Goal: Transaction & Acquisition: Purchase product/service

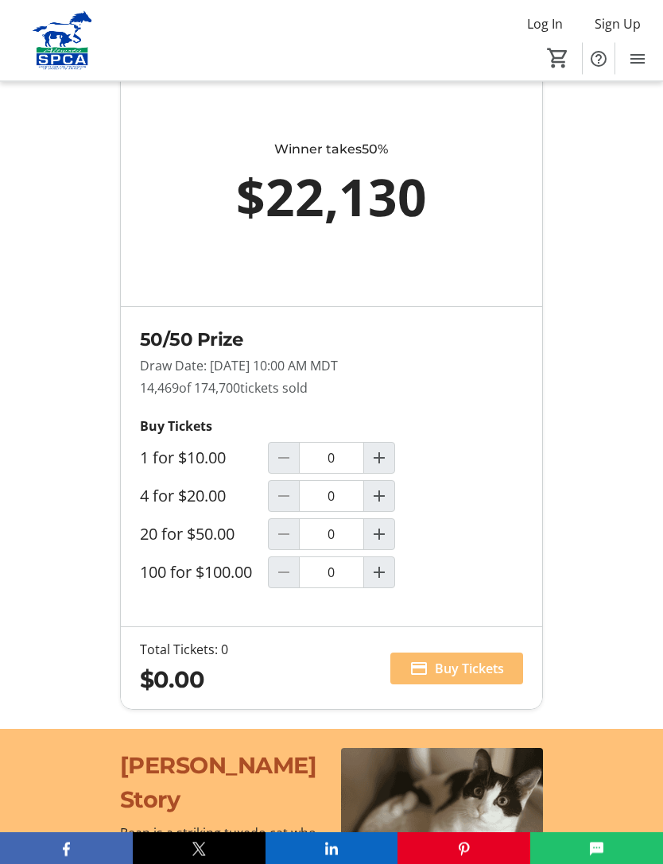
scroll to position [1287, 0]
click at [380, 467] on mat-icon "Increment by one" at bounding box center [379, 457] width 19 height 19
type input "1"
click at [482, 678] on span "Buy Tickets" at bounding box center [469, 668] width 69 height 19
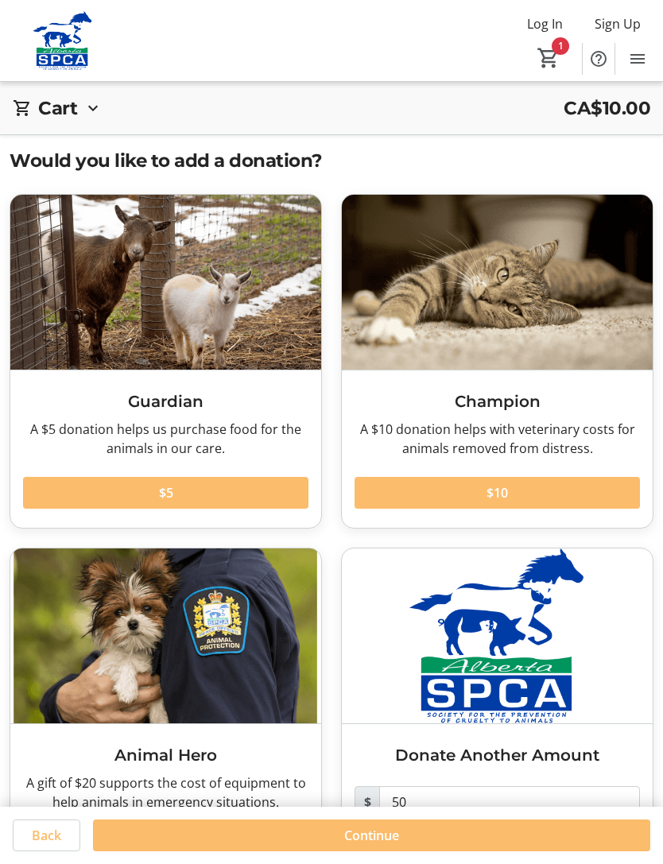
scroll to position [57, 0]
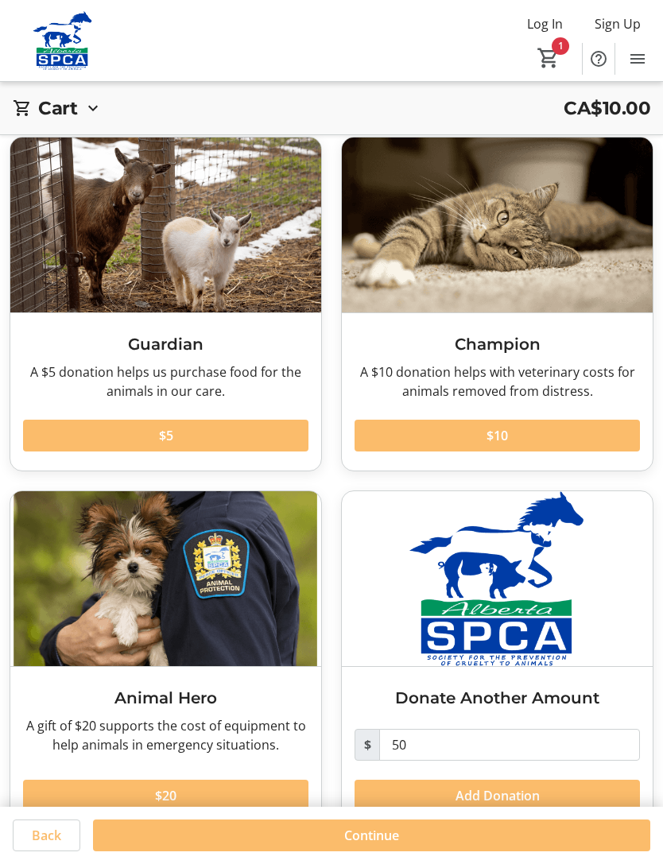
click at [374, 845] on span "Continue" at bounding box center [371, 835] width 55 height 19
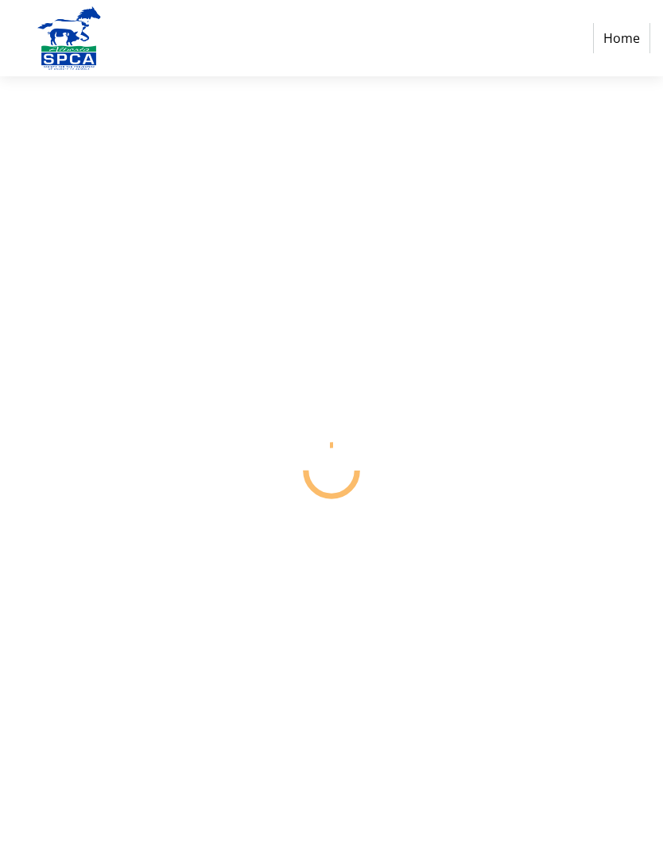
select select "CA"
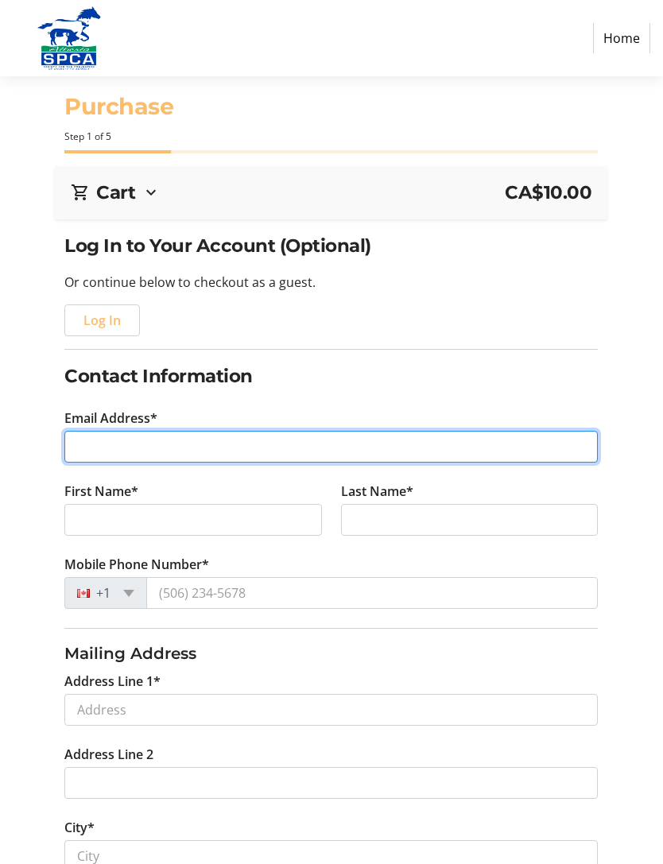
click at [117, 436] on input "Email Address*" at bounding box center [330, 447] width 533 height 32
type input "[PERSON_NAME][EMAIL_ADDRESS][DOMAIN_NAME]"
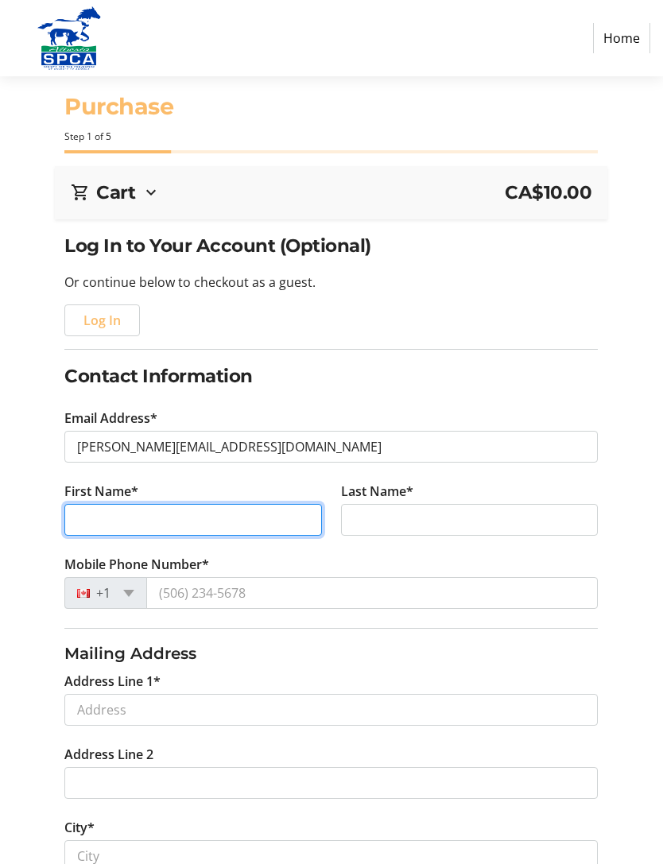
click at [103, 517] on input "First Name*" at bounding box center [192, 520] width 257 height 32
type input "[PERSON_NAME]"
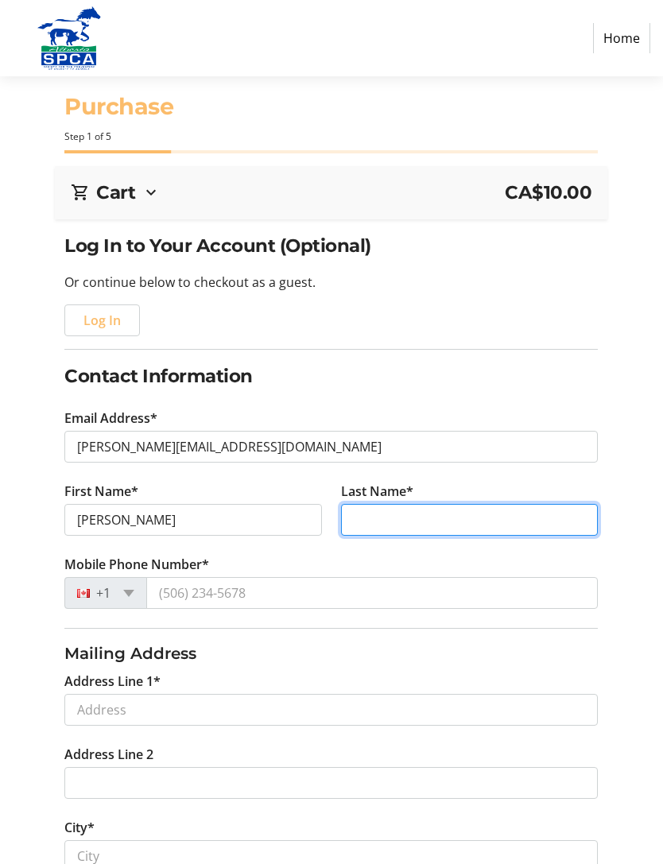
click at [386, 525] on input "Last Name*" at bounding box center [469, 520] width 257 height 32
type input "[PERSON_NAME]"
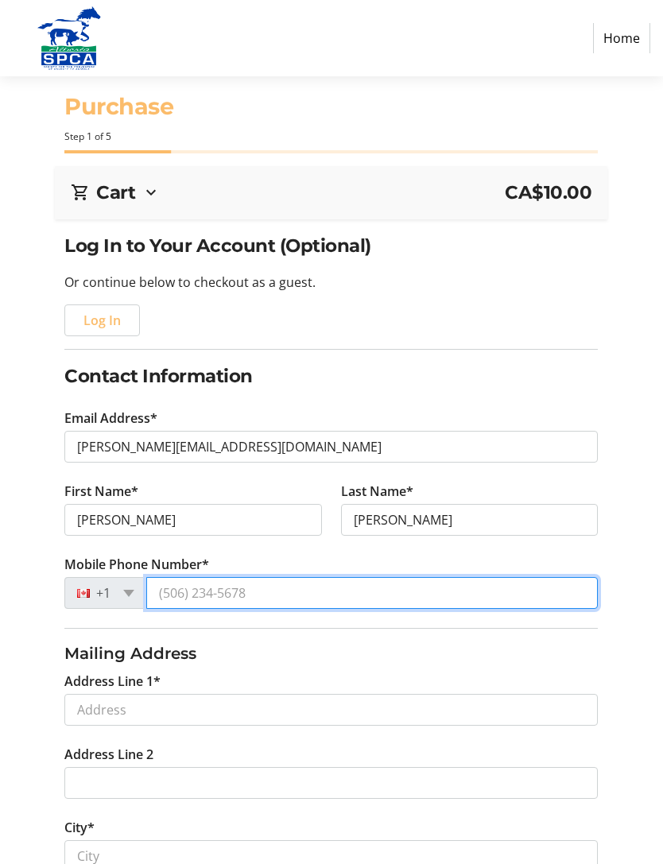
click at [222, 594] on input "Mobile Phone Number*" at bounding box center [371, 593] width 451 height 32
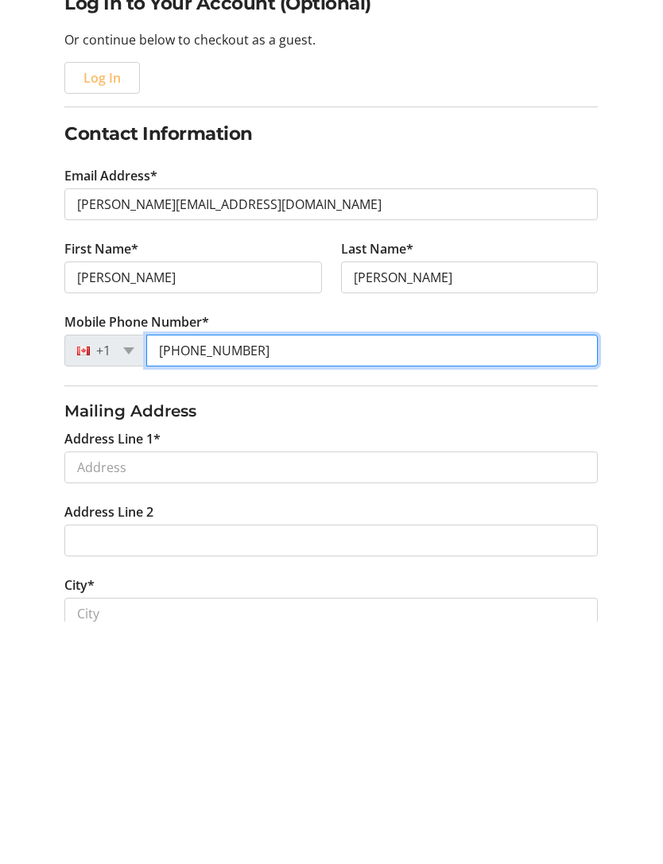
type input "[PHONE_NUMBER]"
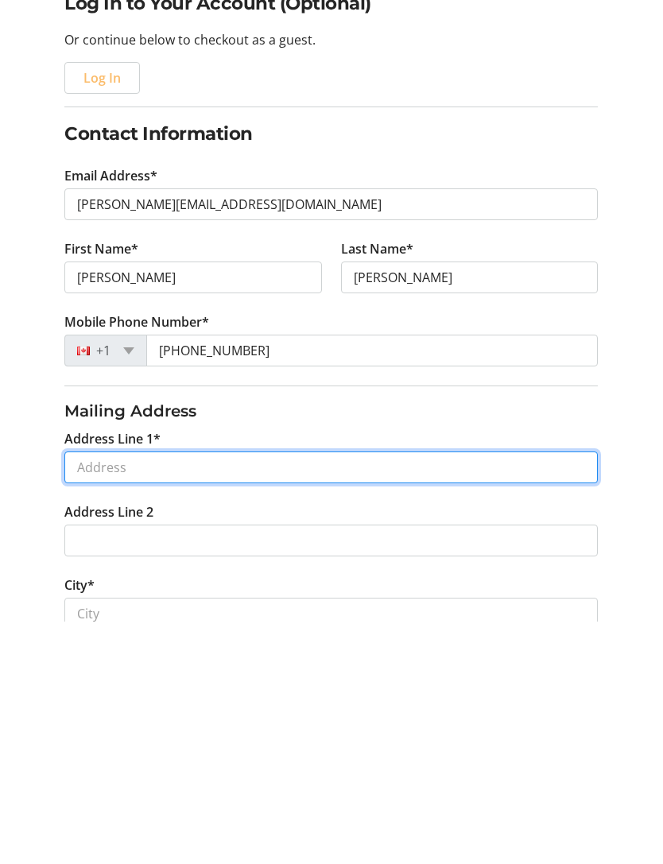
click at [121, 694] on input "Address Line 1*" at bounding box center [330, 710] width 533 height 32
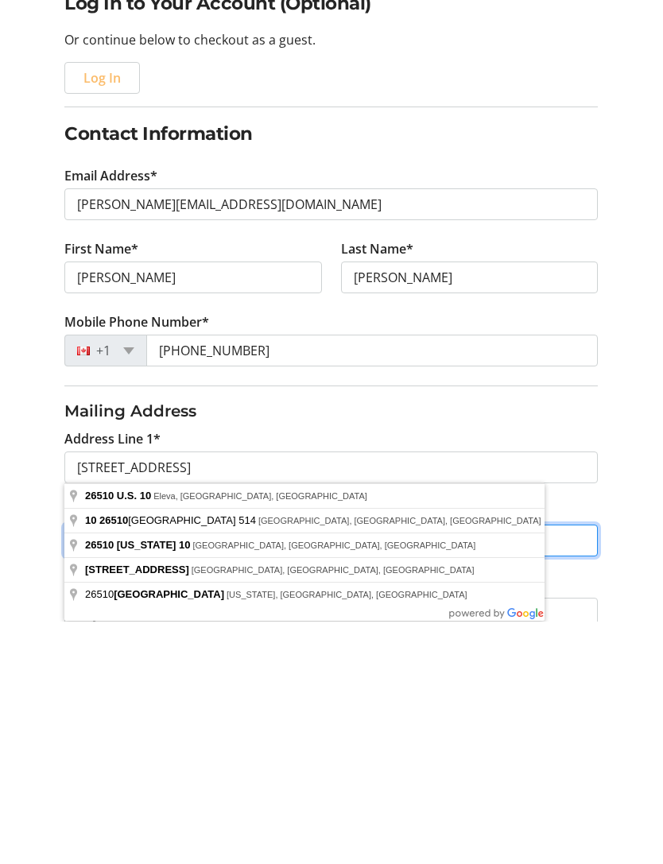
type input "10 [STREET_ADDRESS]"
type input "[GEOGRAPHIC_DATA]"
select select "AB"
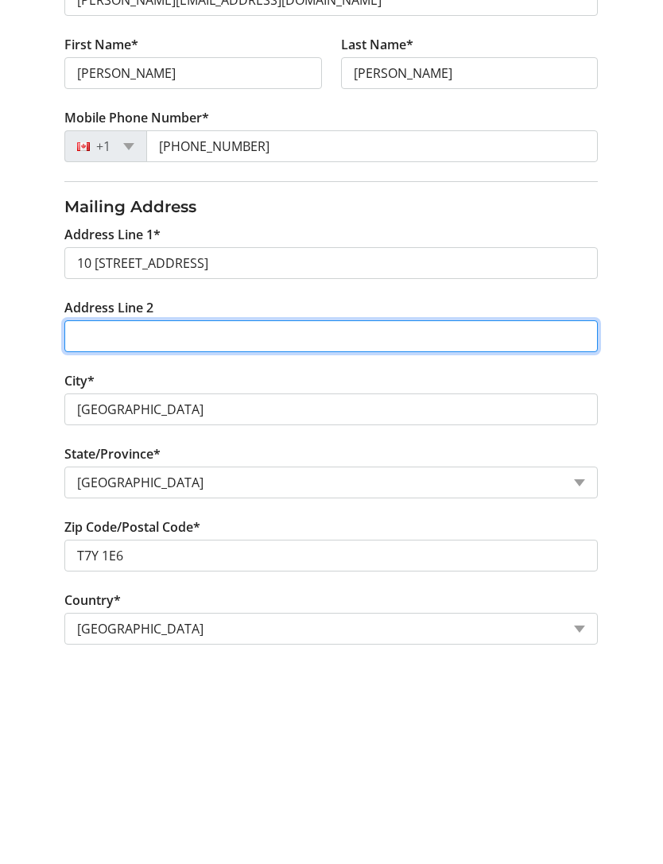
scroll to position [228, 0]
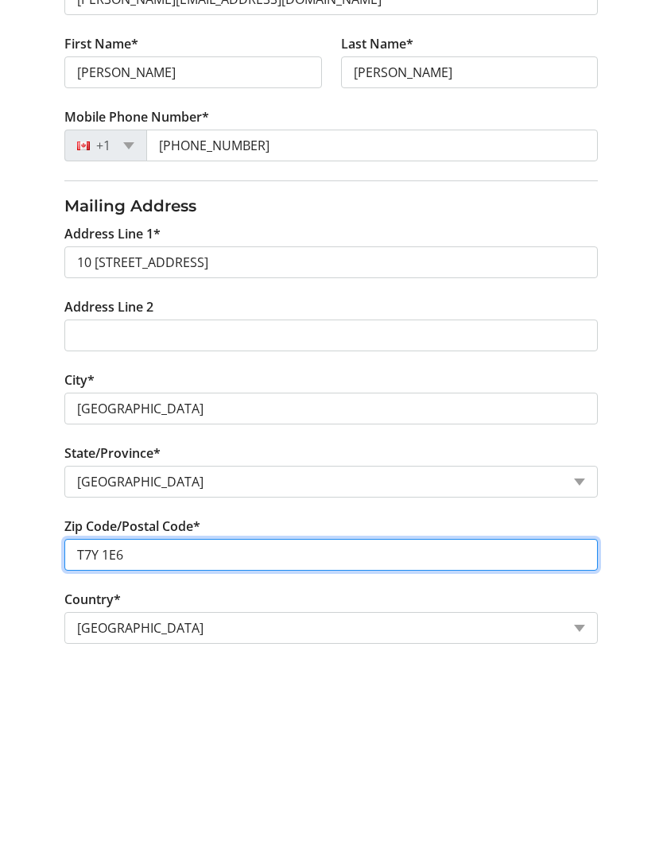
click at [153, 758] on input "T7Y 1E6" at bounding box center [330, 774] width 533 height 32
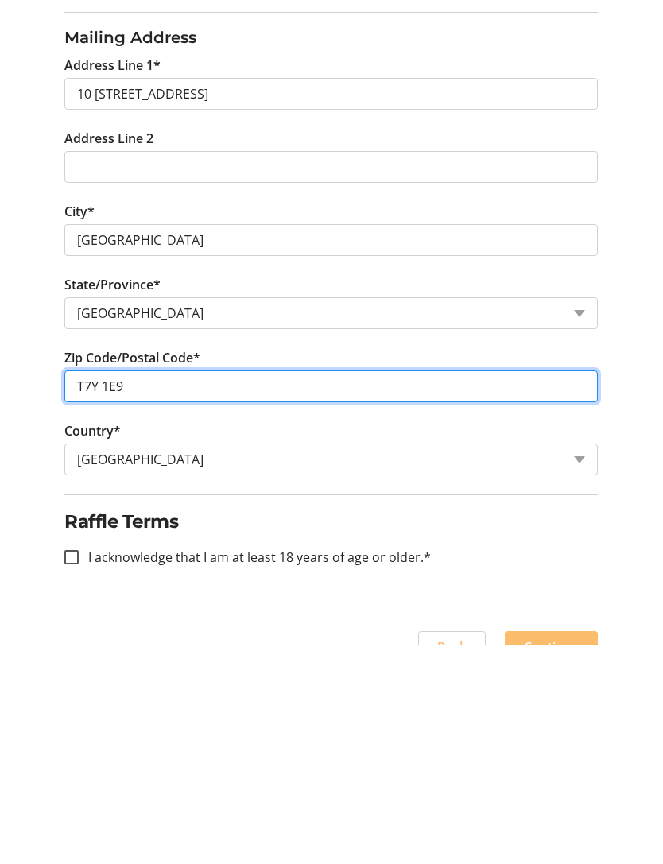
scroll to position [427, 0]
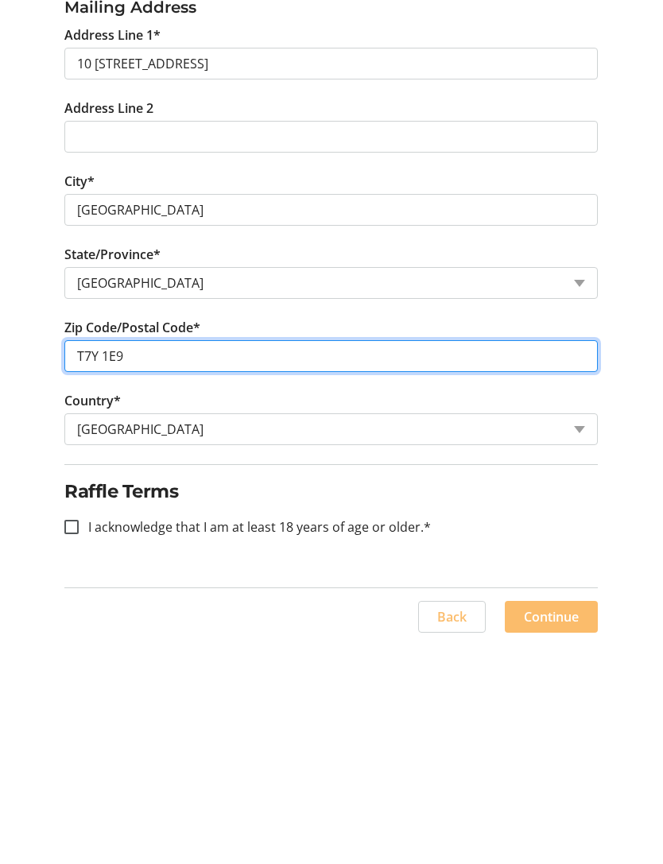
type input "T7Y 1E9"
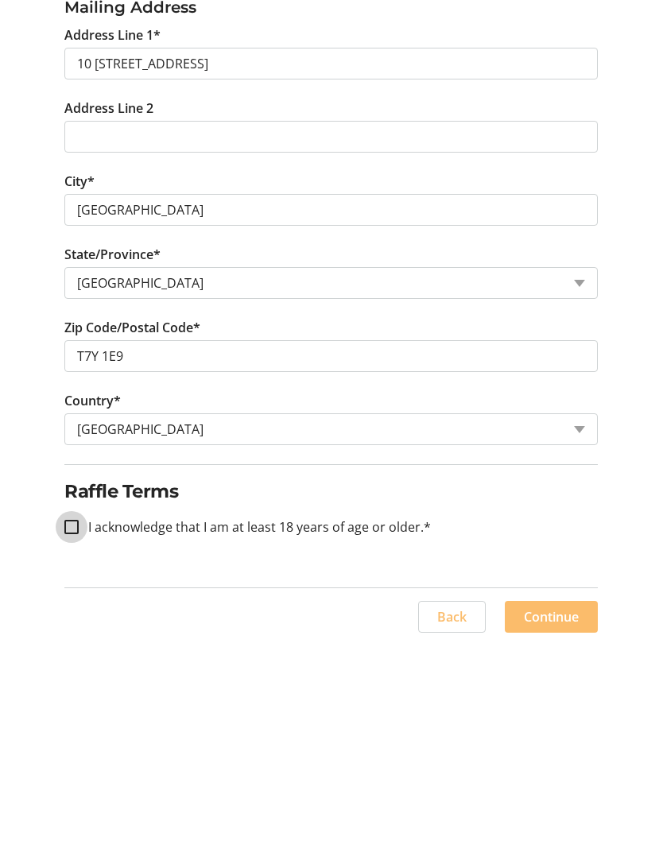
click at [68, 739] on input "I acknowledge that I am at least 18 years of age or older.*" at bounding box center [71, 746] width 14 height 14
checkbox input "true"
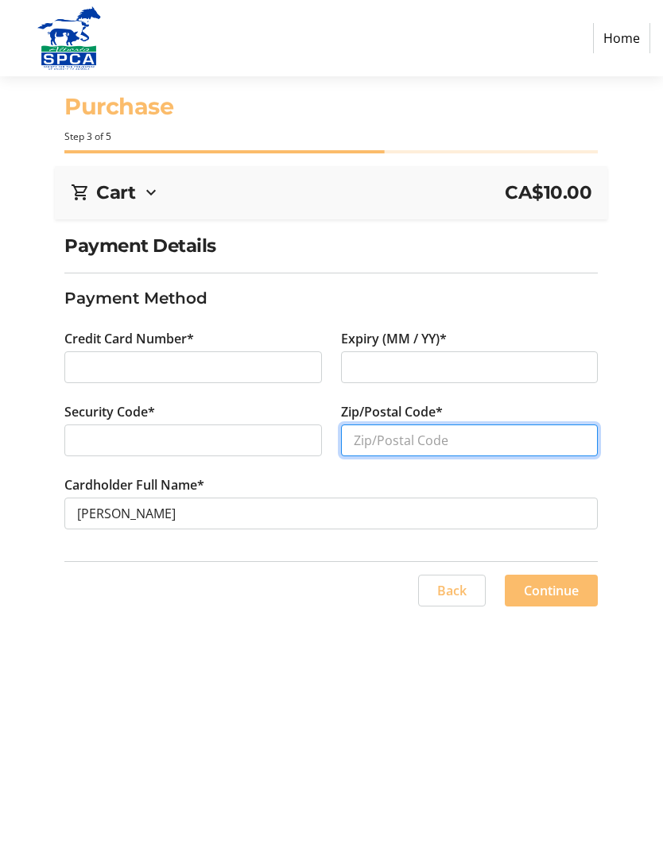
click at [407, 436] on input "Zip/Postal Code*" at bounding box center [469, 440] width 257 height 32
type input "T7Y 1E9"
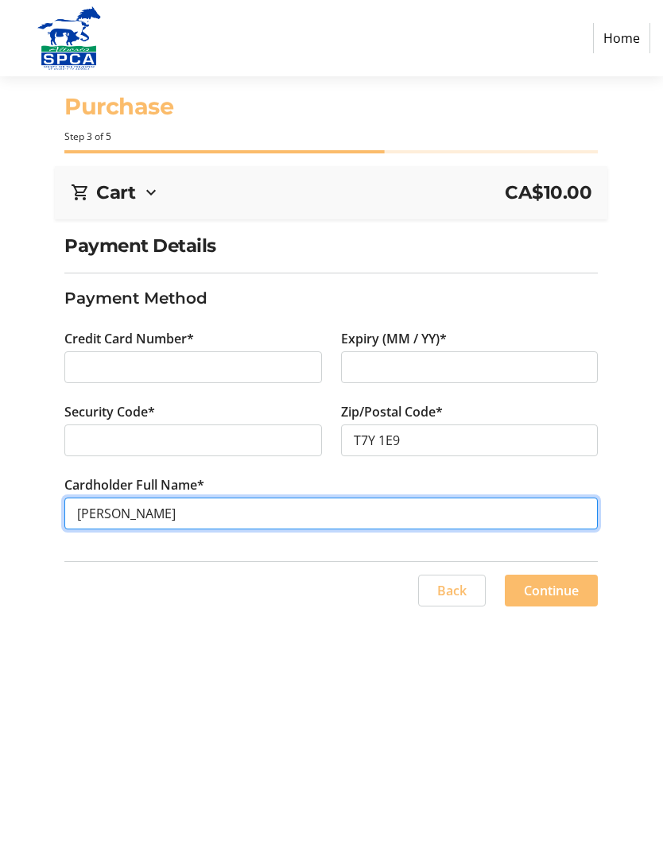
click at [125, 511] on input "[PERSON_NAME]" at bounding box center [330, 514] width 533 height 32
type input "[PERSON_NAME]"
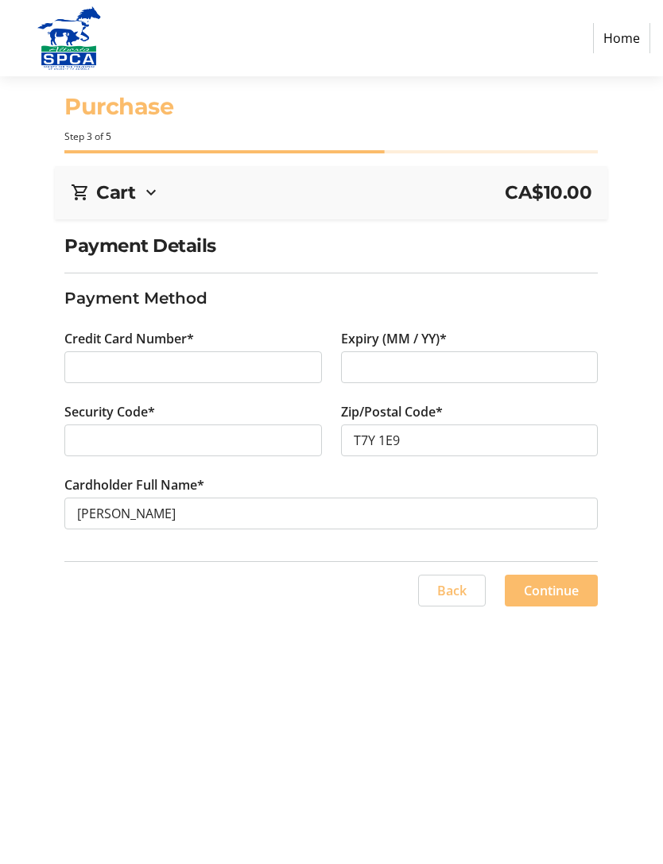
click at [556, 589] on span "Continue" at bounding box center [551, 590] width 55 height 19
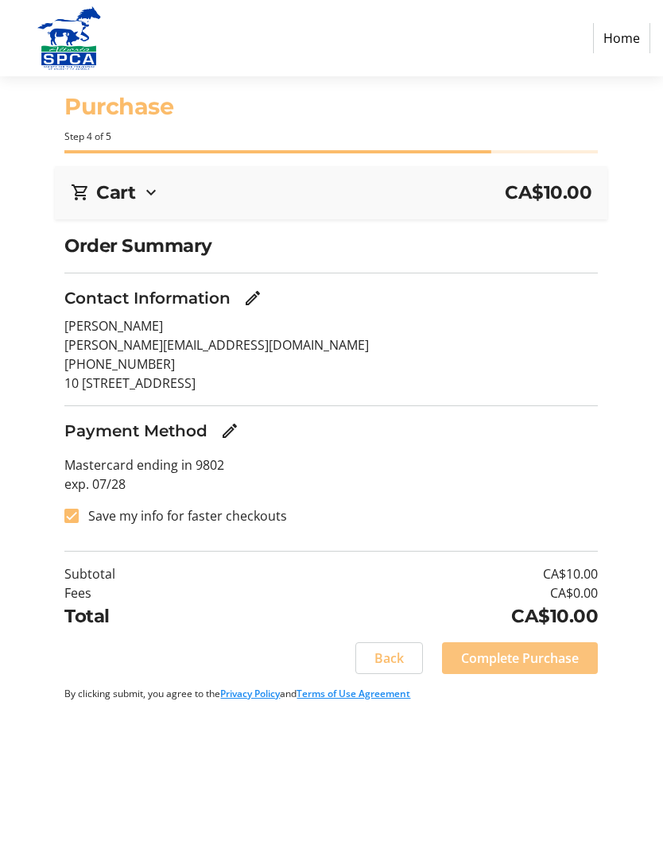
click at [554, 655] on span "Complete Purchase" at bounding box center [520, 658] width 118 height 19
